Goal: Information Seeking & Learning: Learn about a topic

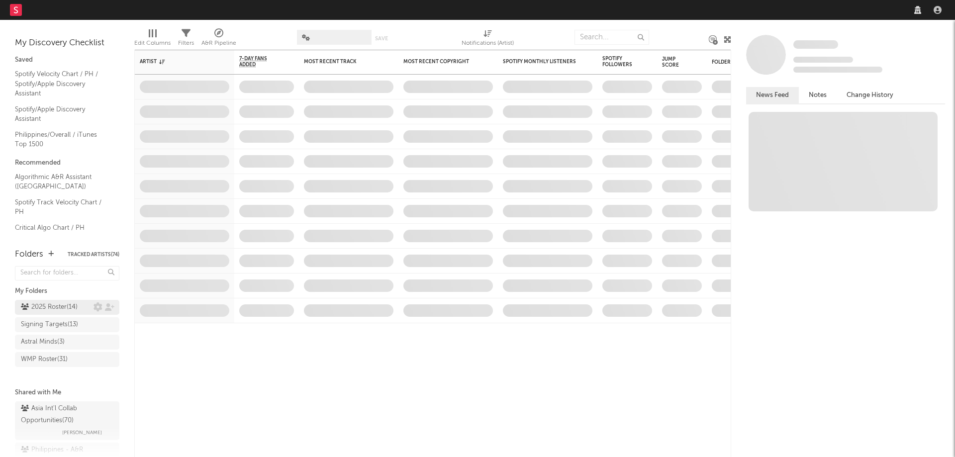
click at [68, 308] on div "2025 Roster ( 14 )" at bounding box center [49, 308] width 57 height 12
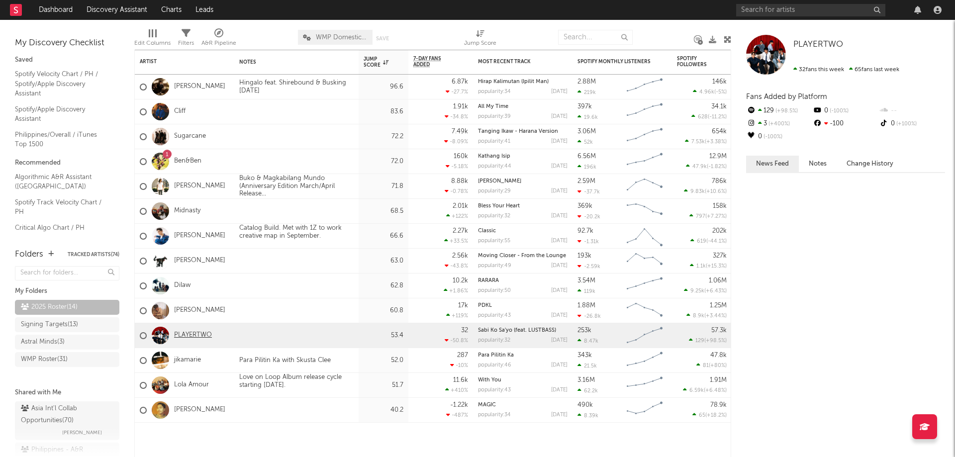
click at [203, 334] on link "PLAYERTWO" at bounding box center [193, 335] width 38 height 8
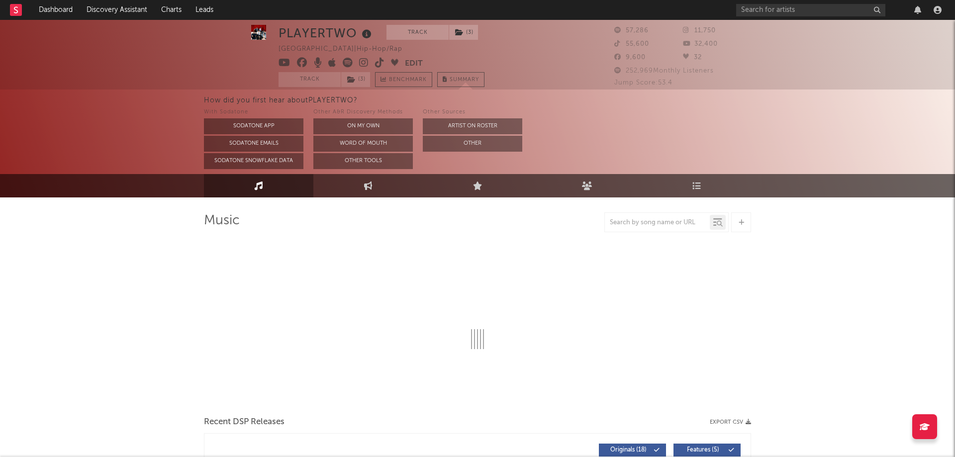
scroll to position [2, 0]
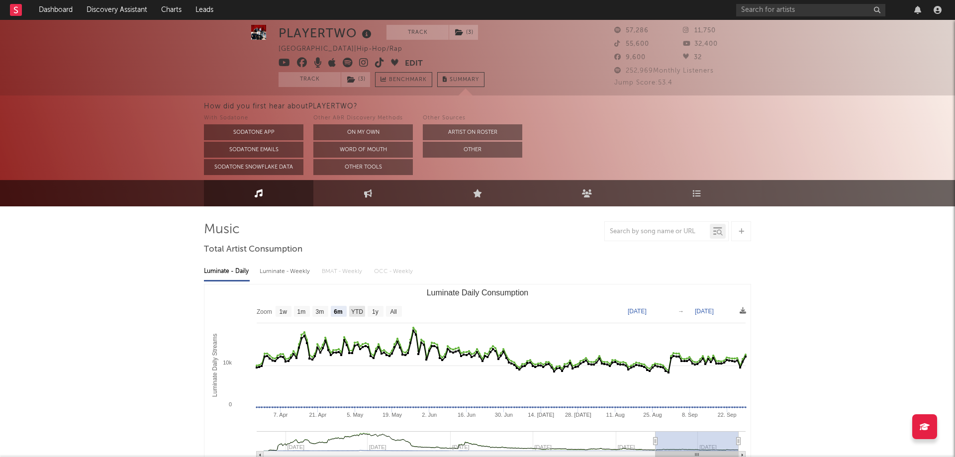
click at [360, 309] on text "YTD" at bounding box center [357, 312] width 12 height 7
select select "YTD"
type input "[DATE]"
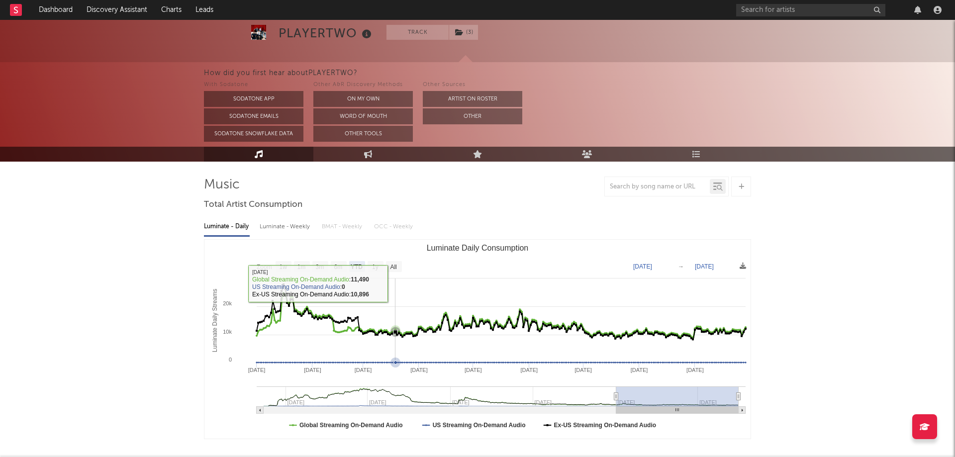
scroll to position [51, 0]
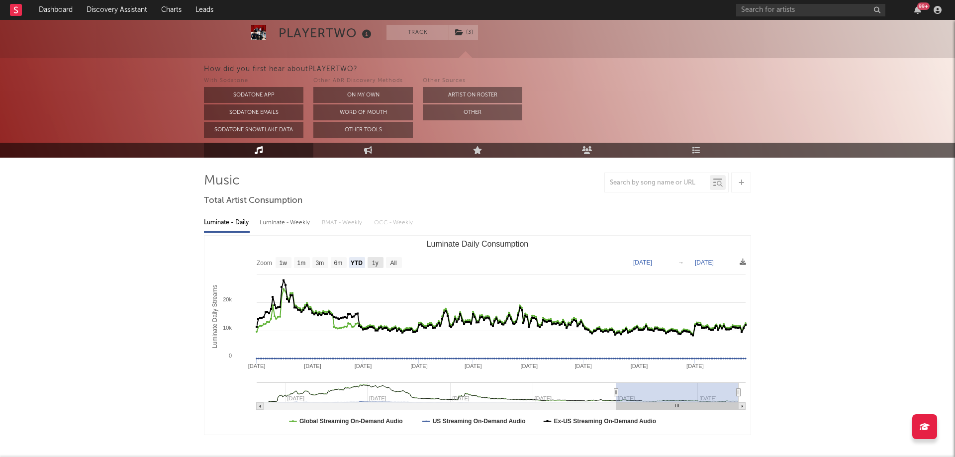
click at [374, 265] on text "1y" at bounding box center [375, 263] width 6 height 7
select select "1y"
type input "[DATE]"
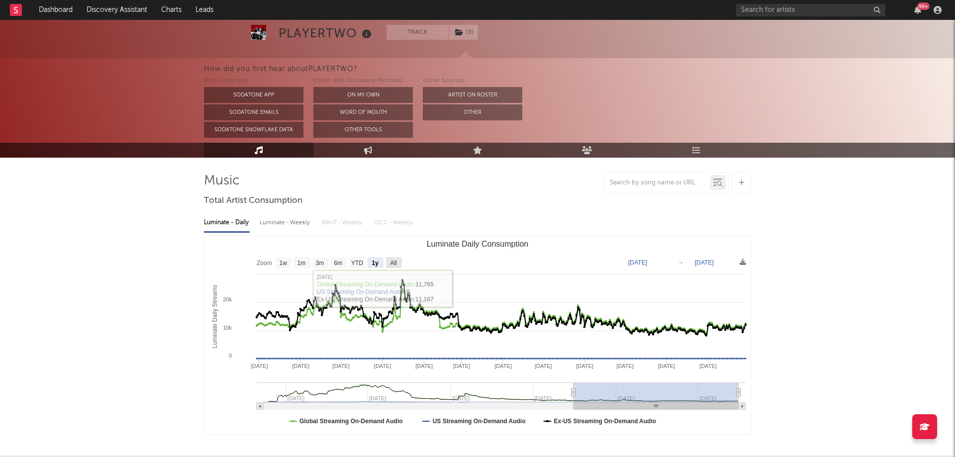
click at [393, 258] on rect "Luminate Daily Consumption" at bounding box center [394, 262] width 16 height 11
select select "All"
type input "[DATE]"
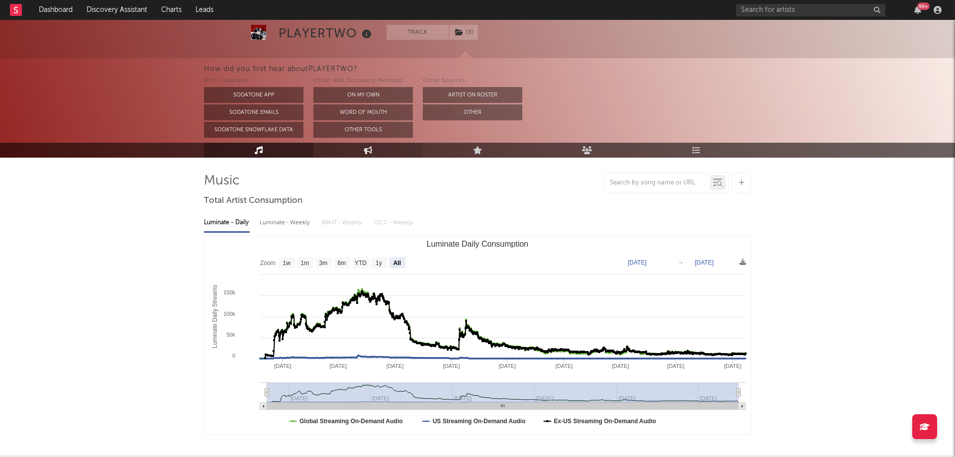
click at [365, 150] on icon at bounding box center [368, 150] width 8 height 8
select select "1w"
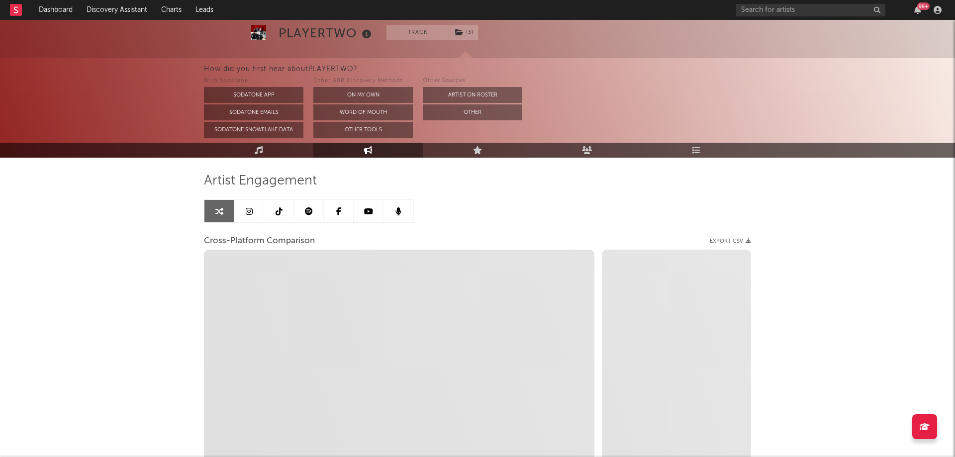
select select "1m"
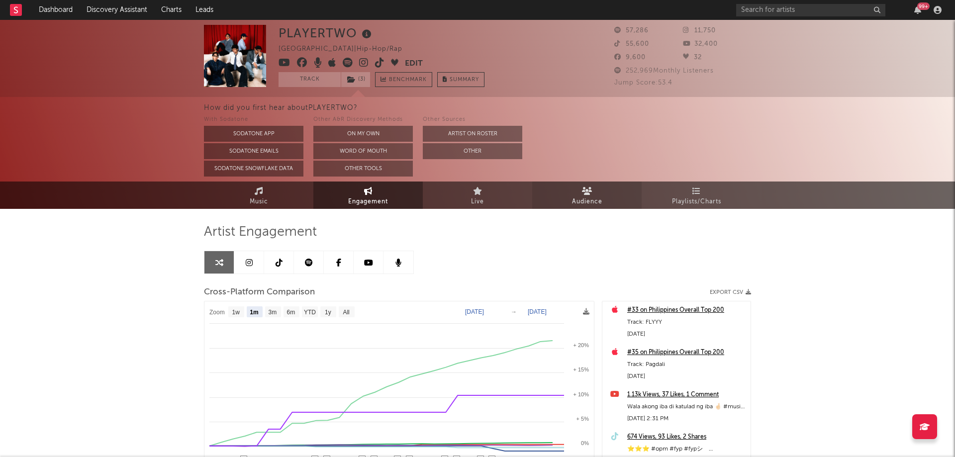
click at [583, 199] on span "Audience" at bounding box center [587, 202] width 30 height 12
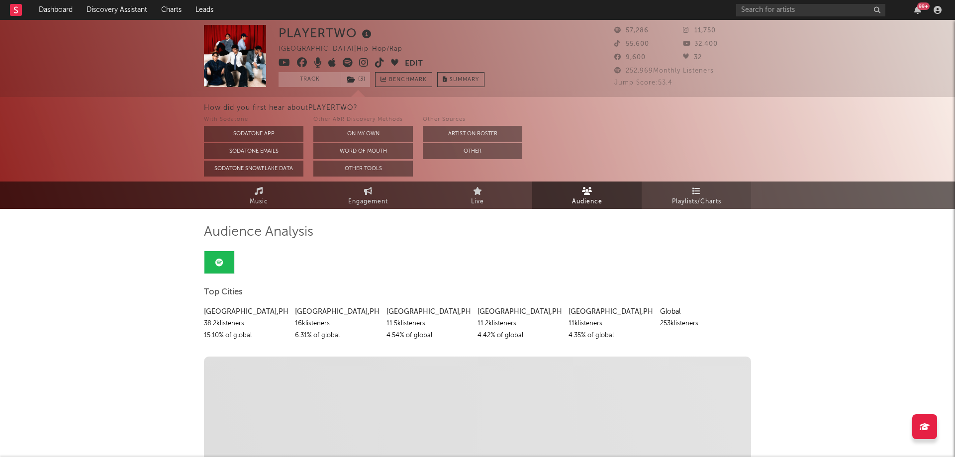
click at [691, 191] on link "Playlists/Charts" at bounding box center [696, 195] width 109 height 27
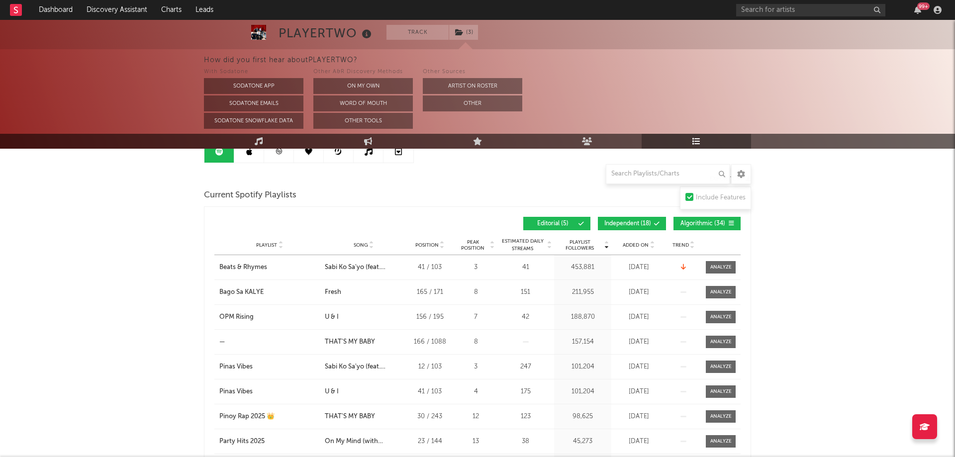
scroll to position [111, 0]
click at [642, 242] on span "Added On" at bounding box center [636, 245] width 26 height 6
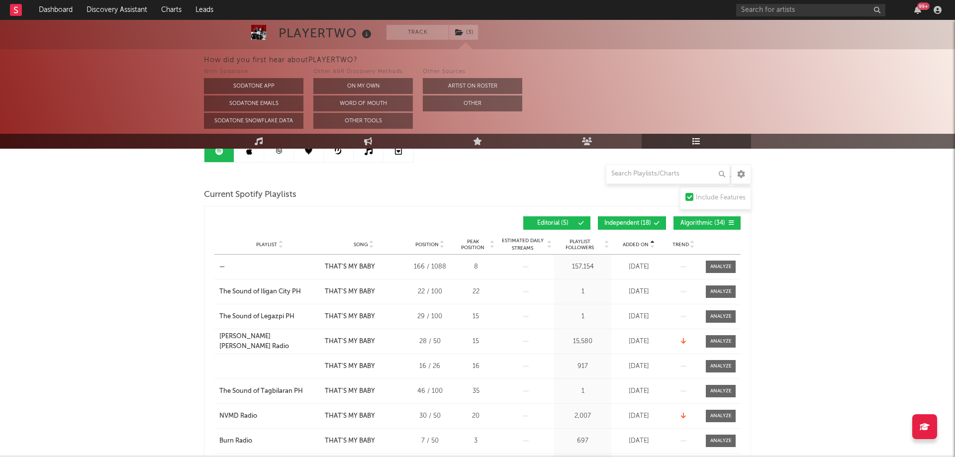
click at [642, 242] on span "Added On" at bounding box center [636, 245] width 26 height 6
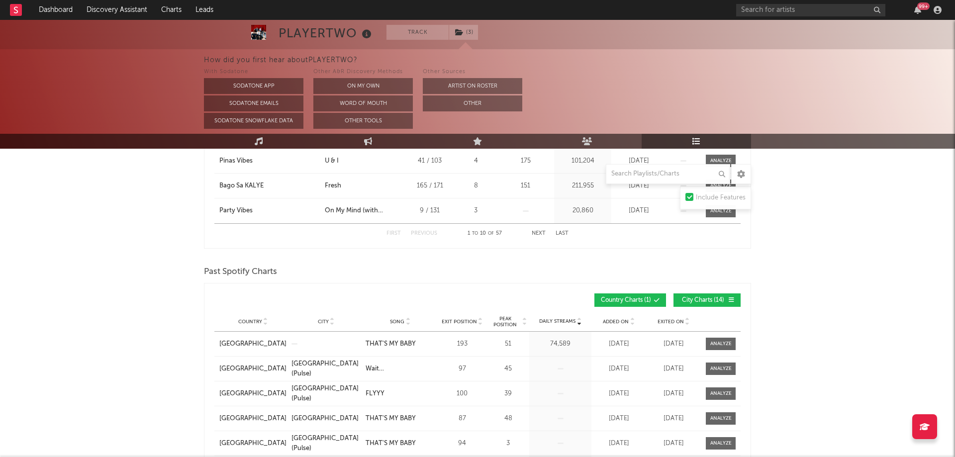
scroll to position [393, 0]
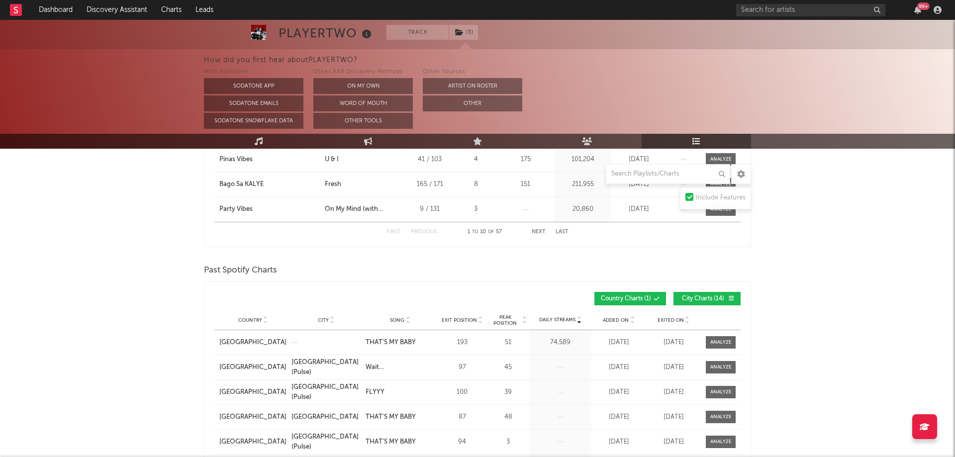
click at [694, 142] on icon at bounding box center [697, 141] width 8 height 8
